Goal: Task Accomplishment & Management: Use online tool/utility

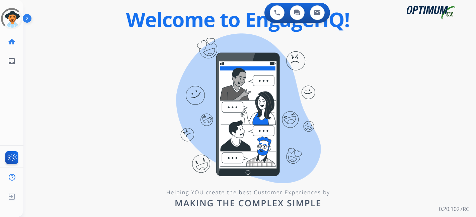
click at [171, 78] on div "0 Voice Interactions 0 Chat Interactions 0 Email Interactions swap_horiz Break …" at bounding box center [249, 108] width 452 height 217
click at [18, 16] on div at bounding box center [11, 18] width 21 height 21
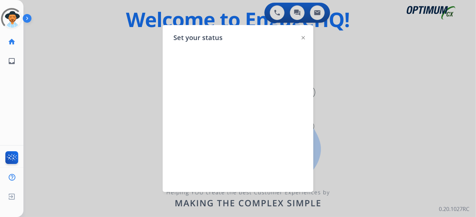
click at [95, 58] on div at bounding box center [238, 108] width 476 height 217
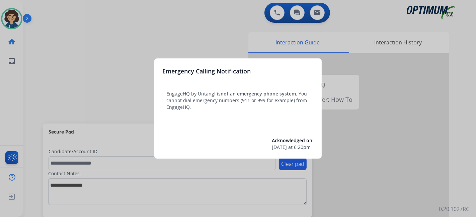
click at [42, 80] on div at bounding box center [238, 108] width 476 height 217
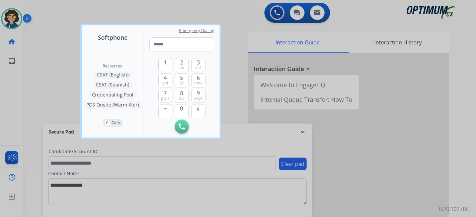
click at [42, 80] on div at bounding box center [238, 108] width 476 height 217
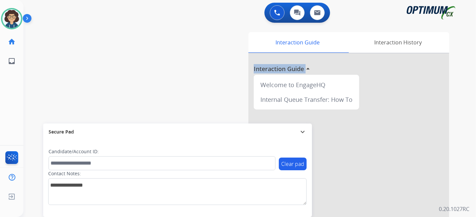
click at [42, 80] on div "swap_horiz Break voice bridge close_fullscreen Connect 3-Way Call merge_type Se…" at bounding box center [241, 163] width 436 height 279
click at [49, 97] on div "swap_horiz Break voice bridge close_fullscreen Connect 3-Way Call merge_type Se…" at bounding box center [241, 163] width 436 height 279
click at [114, 69] on div "swap_horiz Break voice bridge close_fullscreen Connect 3-Way Call merge_type Se…" at bounding box center [241, 163] width 436 height 279
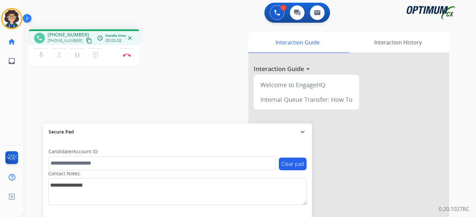
drag, startPoint x: 85, startPoint y: 39, endPoint x: 103, endPoint y: 2, distance: 41.4
click at [85, 38] on button "content_copy" at bounding box center [89, 41] width 8 height 8
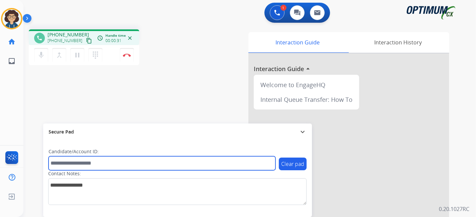
click at [122, 163] on input "text" at bounding box center [161, 164] width 227 height 14
paste input "*******"
type input "*******"
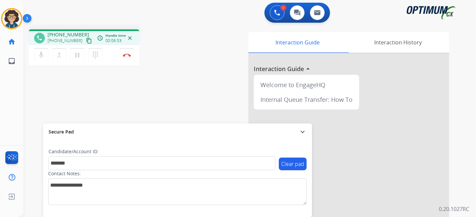
click at [151, 101] on div "phone +12673331188 +12673331188 content_copy access_time Call metrics Queue 00:…" at bounding box center [241, 163] width 436 height 279
click at [128, 55] on img at bounding box center [127, 55] width 8 height 3
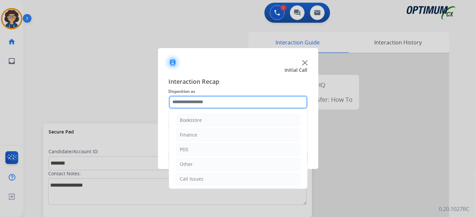
click at [220, 98] on input "text" at bounding box center [238, 102] width 139 height 13
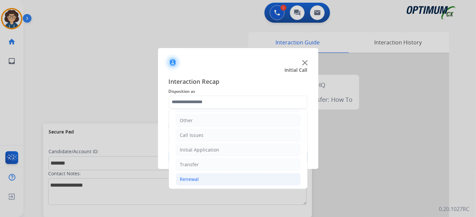
click at [237, 178] on li "Renewal" at bounding box center [238, 179] width 125 height 13
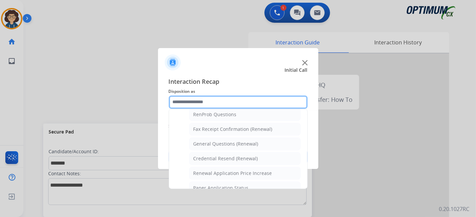
scroll to position [172, 0]
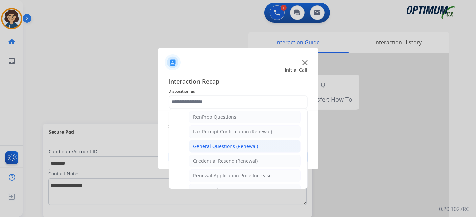
click at [263, 146] on li "General Questions (Renewal)" at bounding box center [244, 146] width 111 height 13
type input "**********"
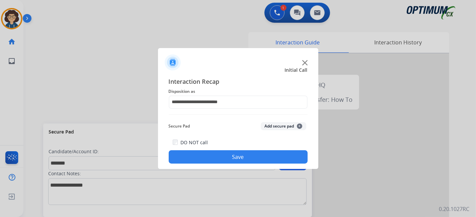
click at [279, 127] on button "Add secure pad +" at bounding box center [283, 126] width 45 height 8
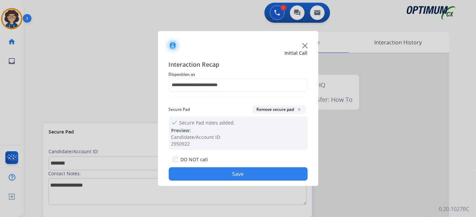
drag, startPoint x: 250, startPoint y: 172, endPoint x: 216, endPoint y: 38, distance: 137.8
click at [250, 172] on button "Save" at bounding box center [238, 174] width 139 height 13
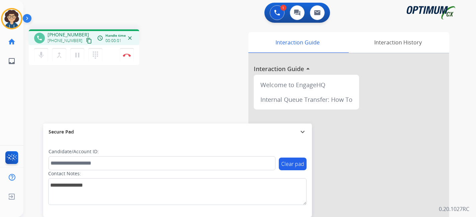
click at [86, 40] on mat-icon "content_copy" at bounding box center [89, 41] width 6 height 6
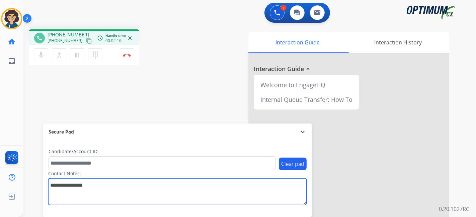
drag, startPoint x: 68, startPoint y: 178, endPoint x: 72, endPoint y: 156, distance: 22.0
click at [69, 174] on div "Contact Notes:" at bounding box center [177, 188] width 258 height 35
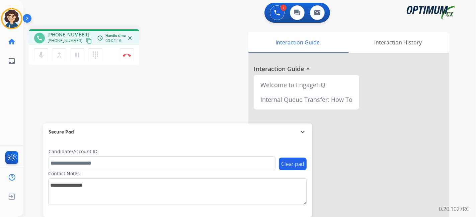
click at [72, 155] on label "Candidate/Account ID:" at bounding box center [73, 151] width 50 height 7
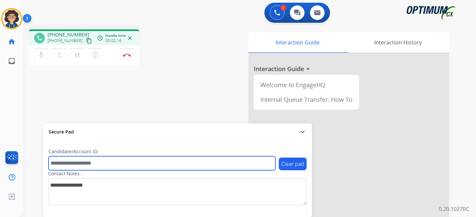
drag, startPoint x: 68, startPoint y: 158, endPoint x: 65, endPoint y: 164, distance: 6.9
click at [68, 158] on input "text" at bounding box center [161, 164] width 227 height 14
paste input "*******"
type input "*******"
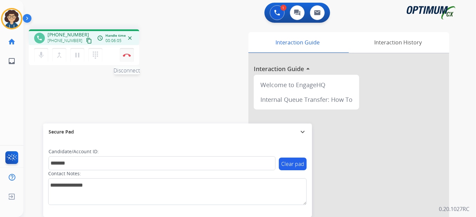
click at [126, 61] on button "Disconnect" at bounding box center [127, 55] width 14 height 14
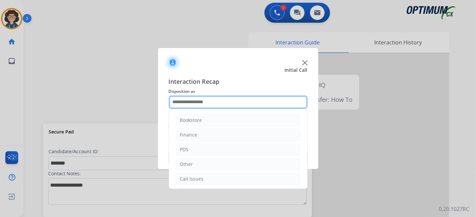
click at [254, 100] on input "text" at bounding box center [238, 102] width 139 height 13
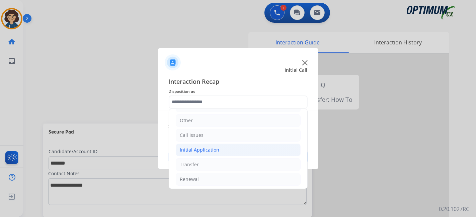
click at [232, 147] on li "Initial Application" at bounding box center [238, 150] width 125 height 13
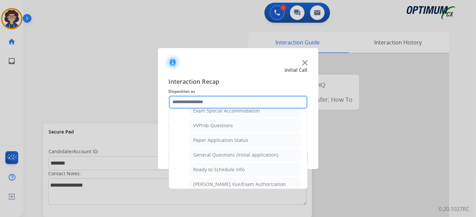
scroll to position [362, 0]
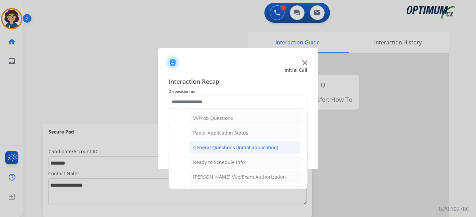
click at [279, 145] on li "General Questions (Initial application)" at bounding box center [244, 147] width 111 height 13
type input "**********"
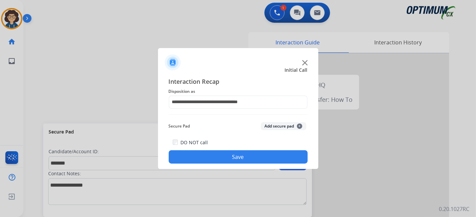
click at [281, 123] on button "Add secure pad +" at bounding box center [283, 126] width 45 height 8
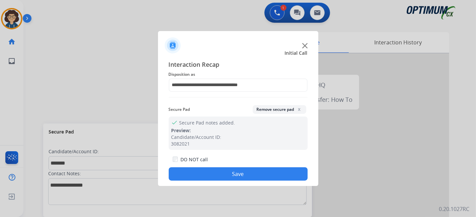
click at [253, 179] on button "Save" at bounding box center [238, 174] width 139 height 13
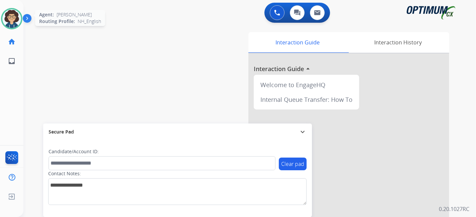
click at [6, 11] on img at bounding box center [11, 18] width 19 height 19
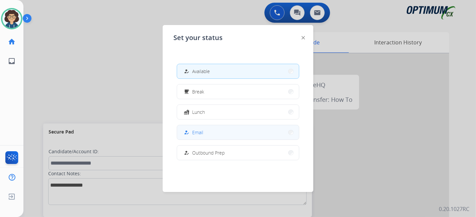
click at [210, 135] on button "how_to_reg Email" at bounding box center [238, 132] width 122 height 14
